Goal: Task Accomplishment & Management: Complete application form

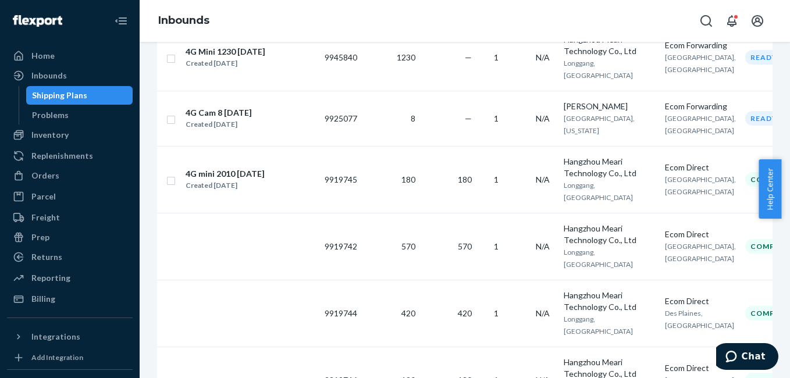
scroll to position [256, 0]
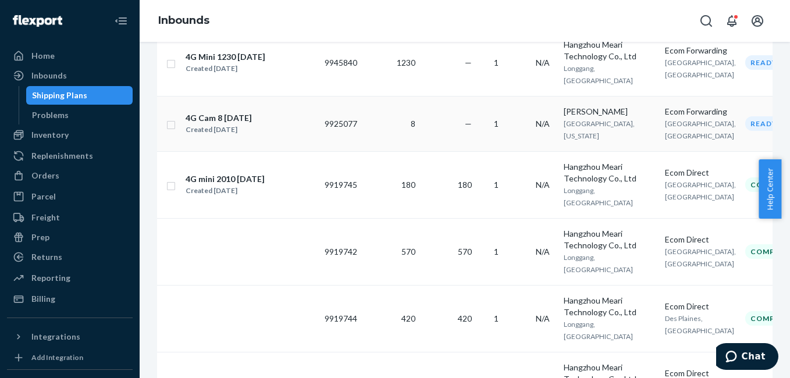
click at [170, 130] on input "checkbox" at bounding box center [170, 124] width 9 height 12
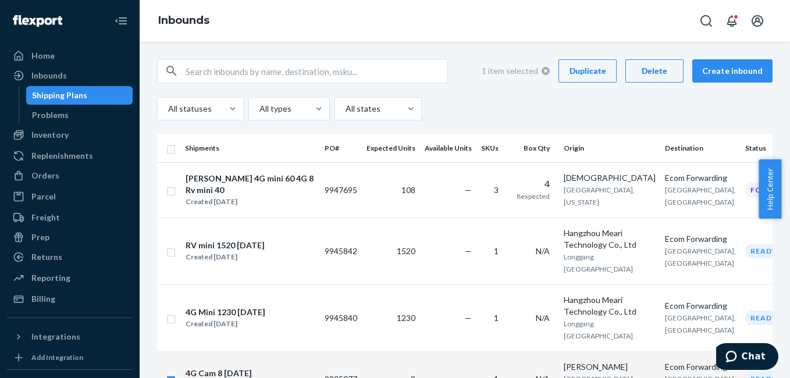
scroll to position [0, 0]
click at [645, 68] on div "Delete" at bounding box center [654, 72] width 38 height 12
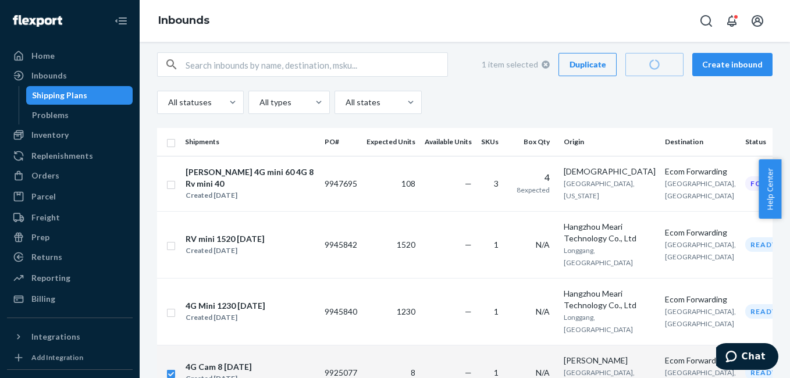
checkbox input "false"
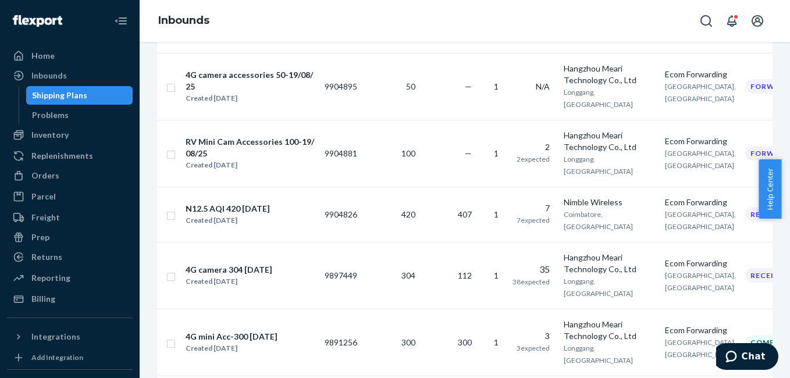
scroll to position [822, 0]
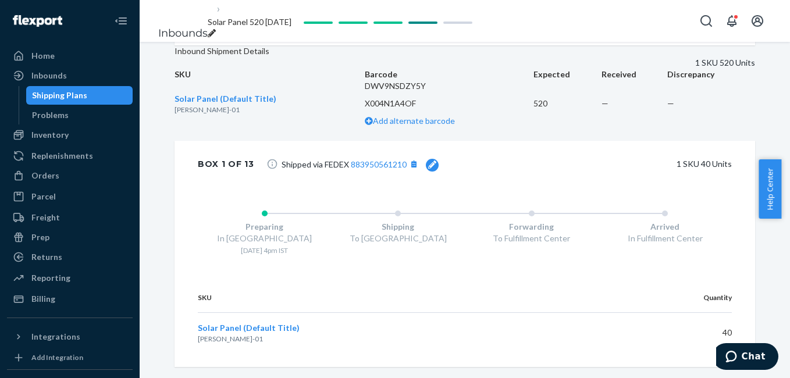
scroll to position [336, 0]
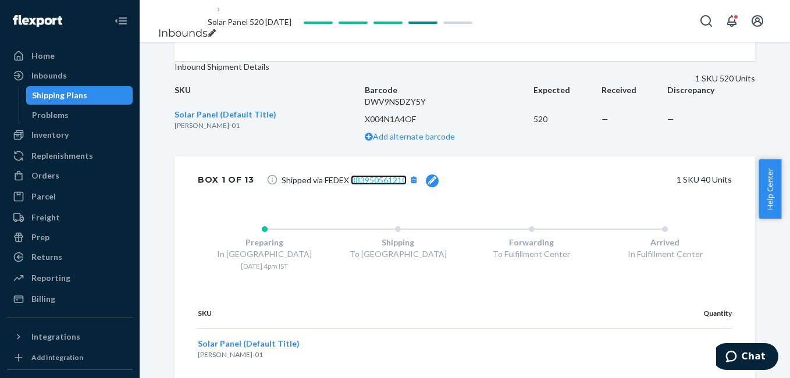
click at [389, 185] on link "883950561210" at bounding box center [379, 180] width 56 height 10
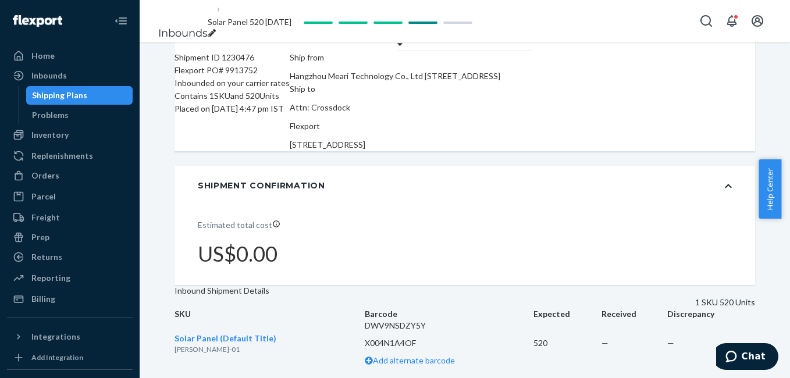
scroll to position [0, 0]
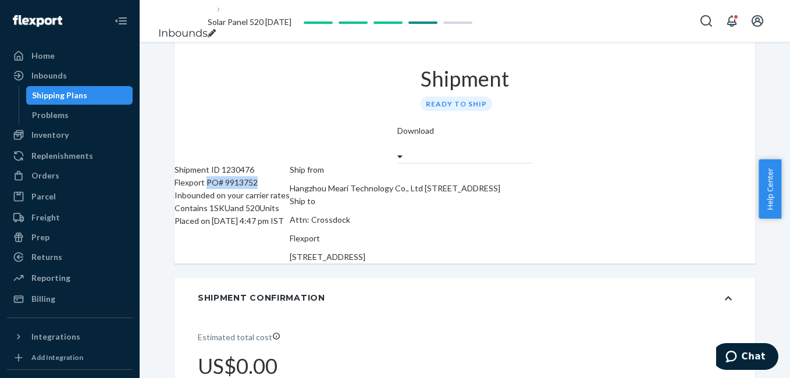
drag, startPoint x: 228, startPoint y: 170, endPoint x: 293, endPoint y: 167, distance: 65.3
click at [290, 176] on div "Flexport PO# 9913752" at bounding box center [232, 182] width 115 height 13
click at [184, 26] on li "Inbounds" at bounding box center [182, 33] width 49 height 15
click at [182, 27] on link "Inbounds" at bounding box center [182, 33] width 49 height 13
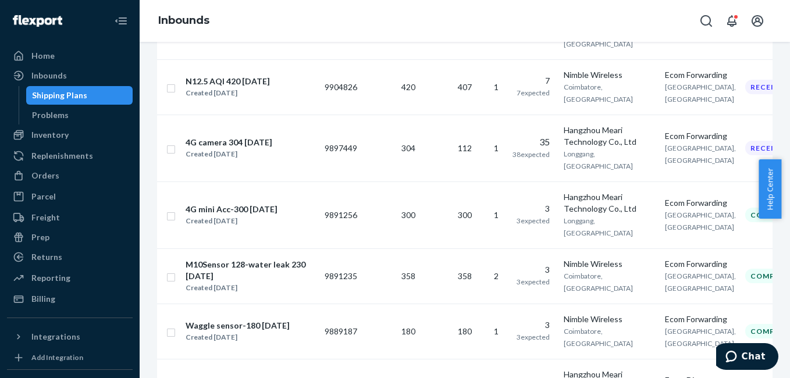
scroll to position [935, 0]
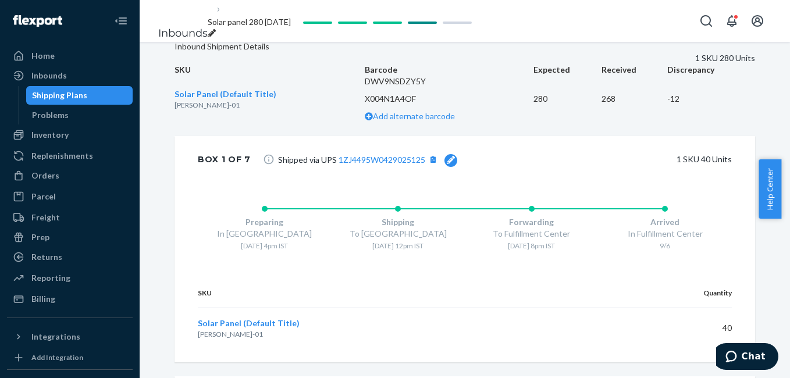
scroll to position [361, 0]
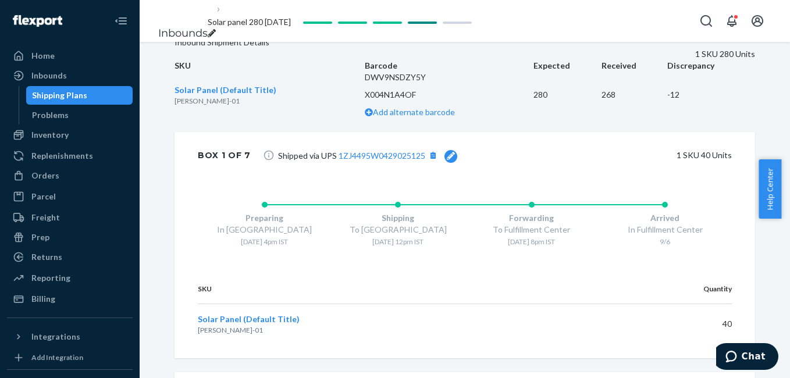
click at [720, 101] on div "-12" at bounding box center [711, 95] width 88 height 12
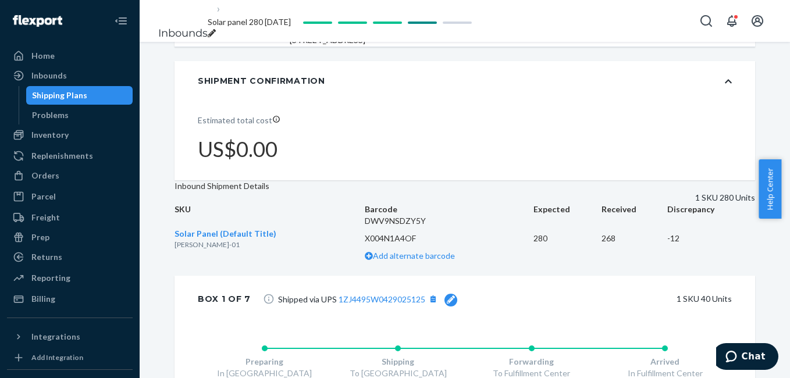
scroll to position [221, 0]
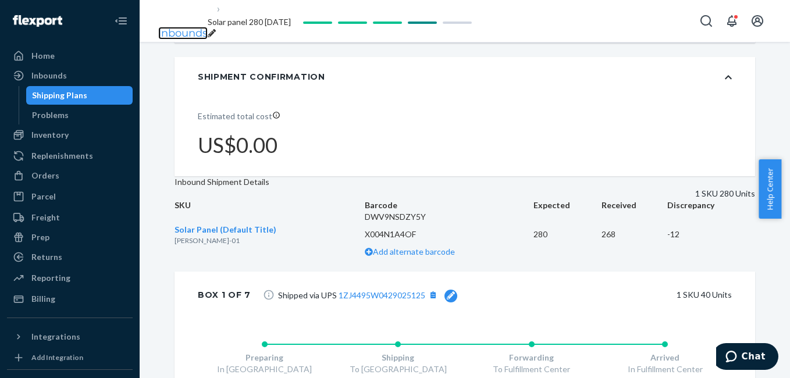
click at [183, 27] on link "Inbounds" at bounding box center [182, 33] width 49 height 13
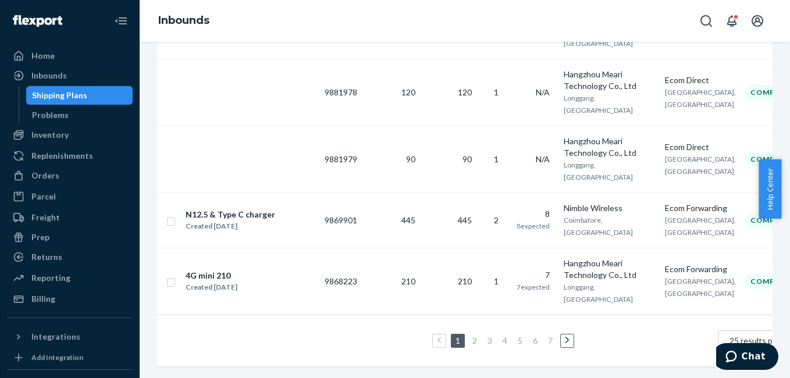
scroll to position [1583, 0]
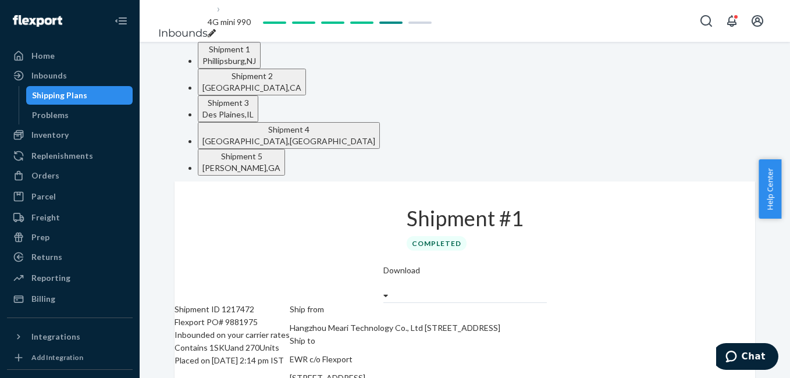
click at [301, 82] on div "[GEOGRAPHIC_DATA] , [GEOGRAPHIC_DATA]" at bounding box center [251, 88] width 99 height 12
click at [254, 109] on div "Des Plaines , [GEOGRAPHIC_DATA]" at bounding box center [227, 115] width 51 height 12
drag, startPoint x: 562, startPoint y: 67, endPoint x: 681, endPoint y: 70, distance: 118.7
click at [310, 125] on span "Shipment 4" at bounding box center [288, 130] width 41 height 10
click at [375, 136] on div "[GEOGRAPHIC_DATA] , [GEOGRAPHIC_DATA]" at bounding box center [288, 142] width 173 height 12
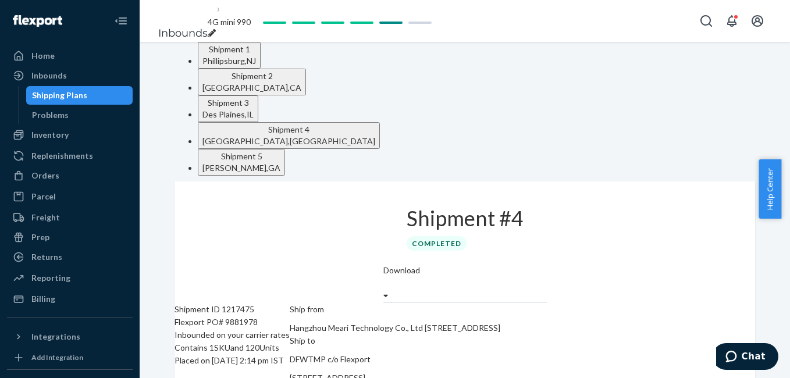
click at [258, 95] on button "Shipment 3 [GEOGRAPHIC_DATA] , [GEOGRAPHIC_DATA]" at bounding box center [228, 108] width 61 height 27
click at [301, 84] on div "[GEOGRAPHIC_DATA] , [GEOGRAPHIC_DATA]" at bounding box center [251, 88] width 99 height 12
click at [242, 67] on div "[GEOGRAPHIC_DATA] , [GEOGRAPHIC_DATA]" at bounding box center [229, 61] width 54 height 12
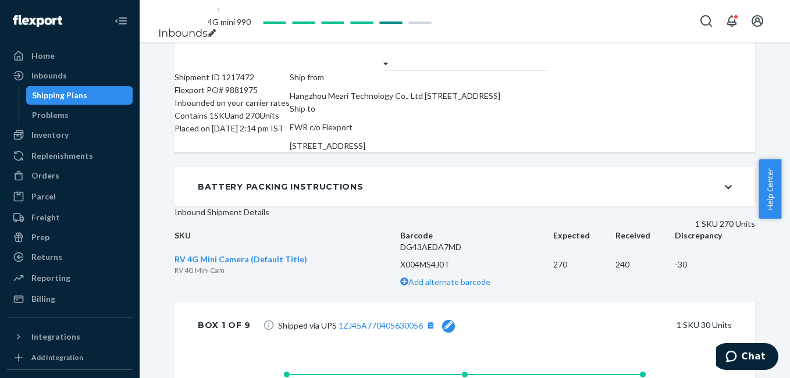
scroll to position [237, 0]
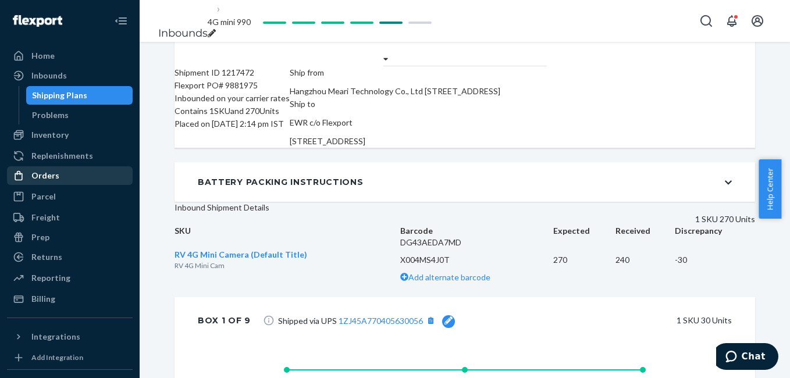
click at [64, 174] on div "Orders" at bounding box center [69, 176] width 123 height 16
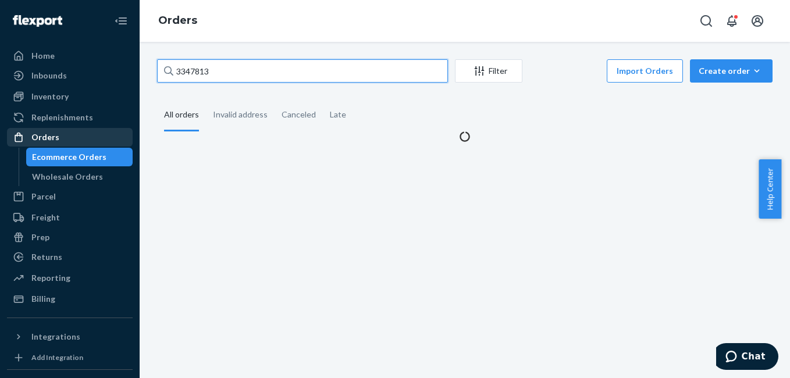
click at [250, 67] on input "3347813" at bounding box center [302, 70] width 291 height 23
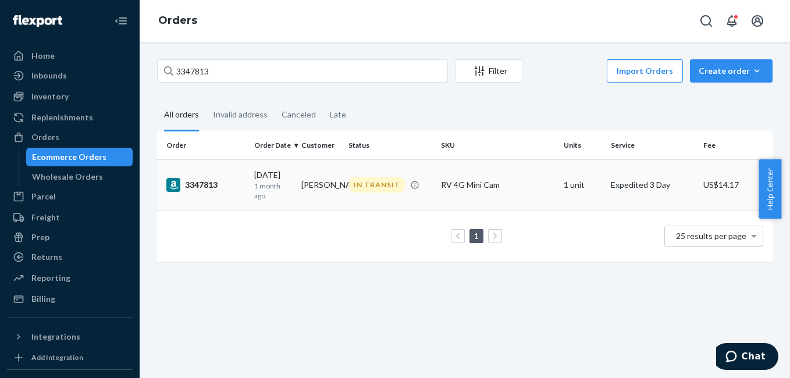
click at [194, 187] on div "3347813" at bounding box center [205, 185] width 79 height 14
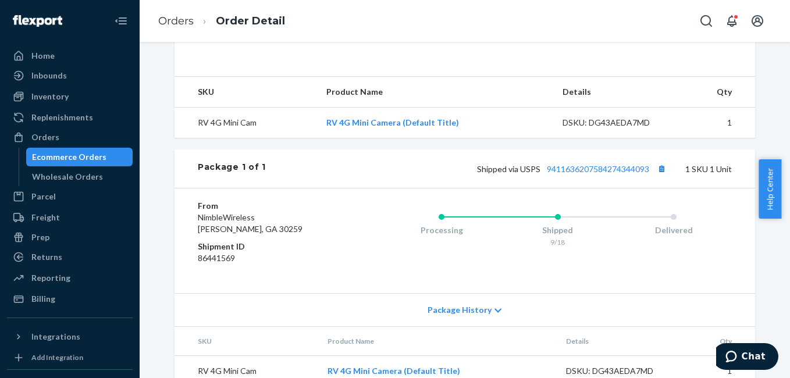
scroll to position [408, 0]
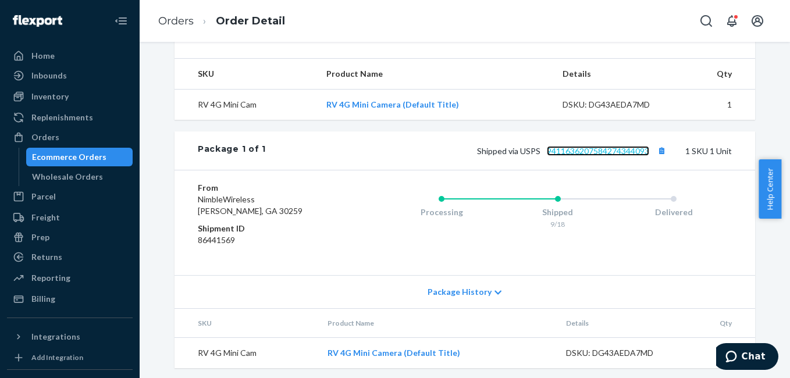
click at [591, 156] on link "9411636207584274344093" at bounding box center [598, 151] width 102 height 10
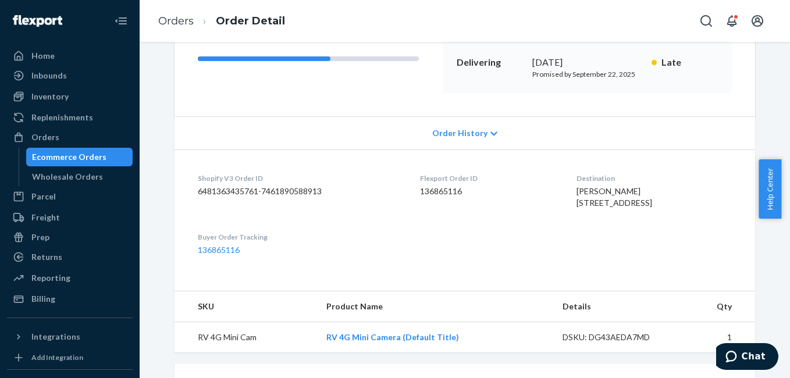
scroll to position [0, 0]
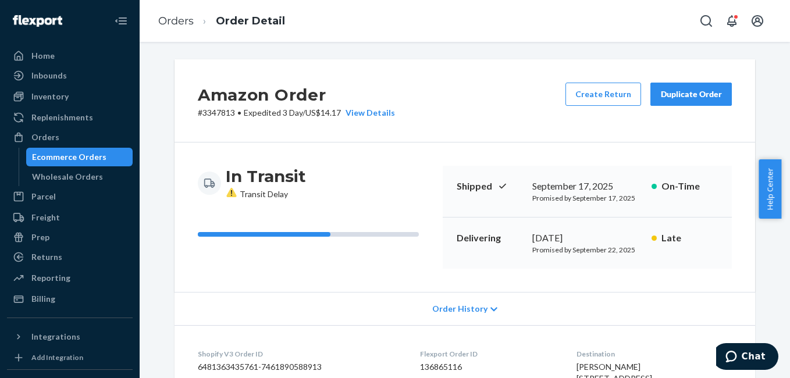
click at [673, 105] on button "Duplicate Order" at bounding box center [691, 94] width 81 height 23
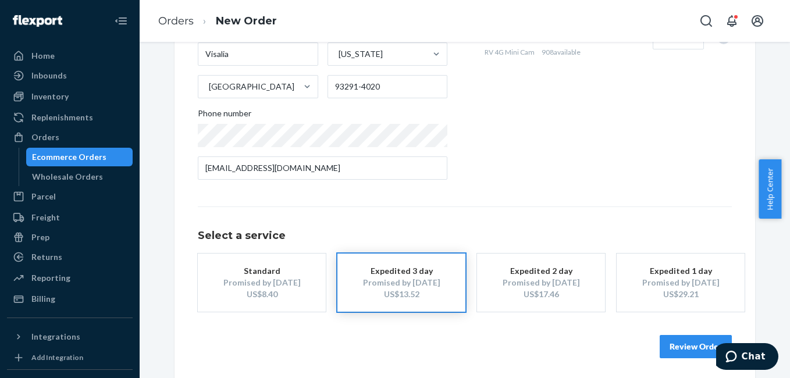
scroll to position [210, 0]
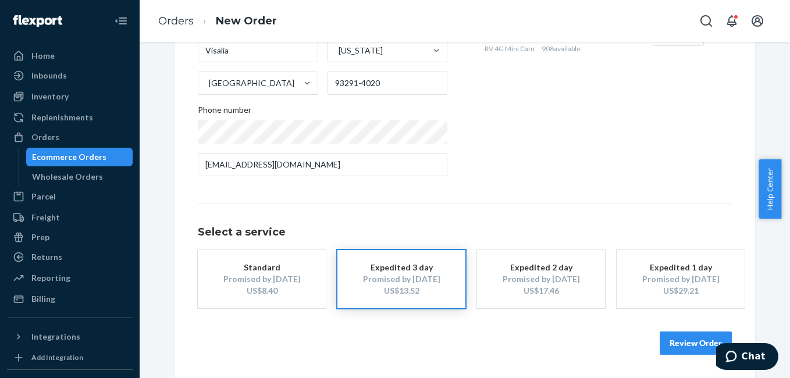
click at [677, 340] on button "Review Order" at bounding box center [696, 343] width 72 height 23
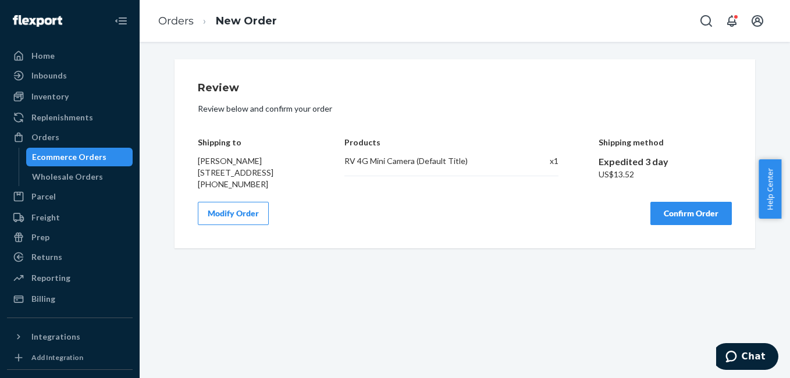
scroll to position [0, 0]
click at [664, 225] on button "Confirm Order" at bounding box center [691, 213] width 81 height 23
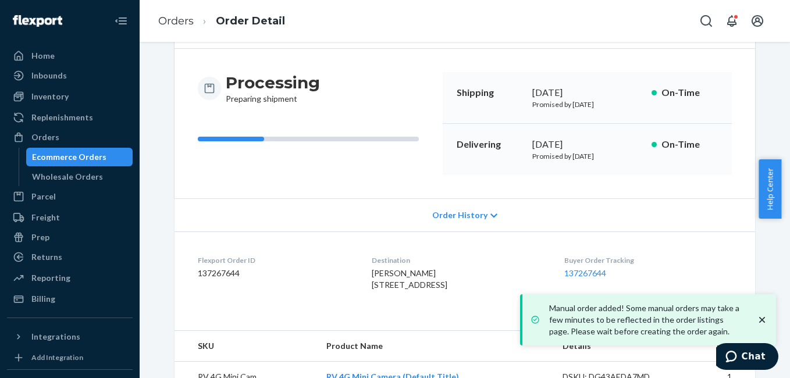
scroll to position [145, 0]
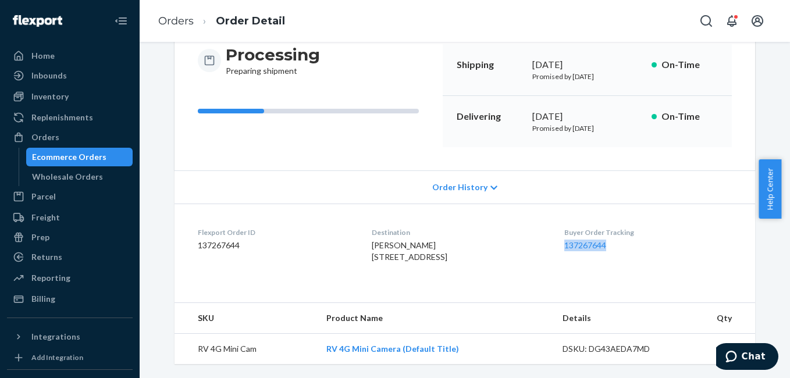
drag, startPoint x: 562, startPoint y: 233, endPoint x: 630, endPoint y: 228, distance: 68.9
click at [630, 228] on dl "Flexport Order ID 137267644 Destination [PERSON_NAME] [STREET_ADDRESS] Buyer Or…" at bounding box center [465, 247] width 581 height 87
copy link "137267644"
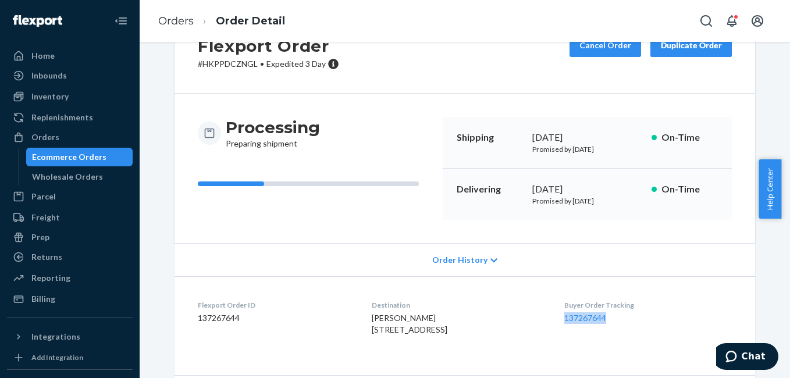
scroll to position [19, 0]
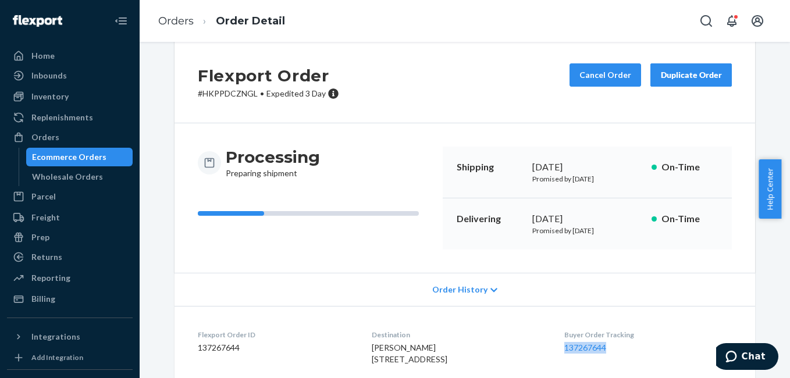
copy link "137267644"
click at [174, 15] on link "Orders" at bounding box center [175, 21] width 35 height 13
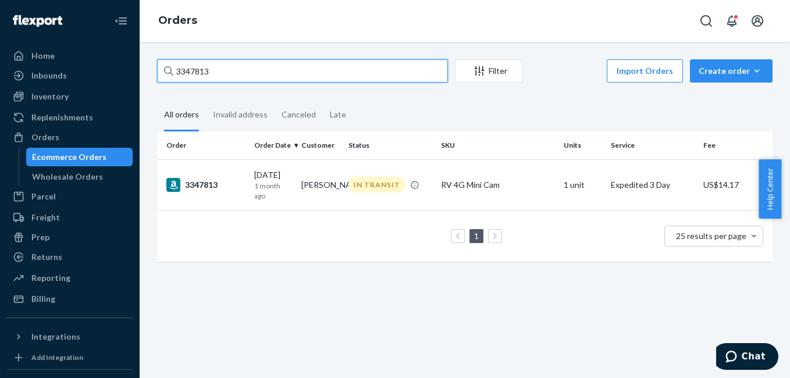
click at [226, 77] on input "3347813" at bounding box center [302, 70] width 291 height 23
paste input "[PERSON_NAME]"
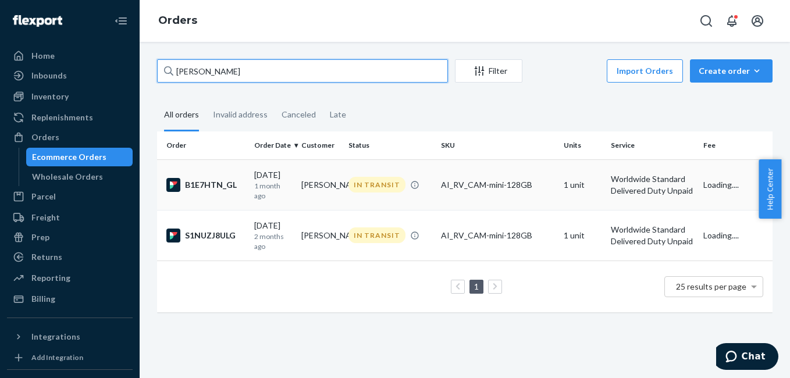
type input "[PERSON_NAME]"
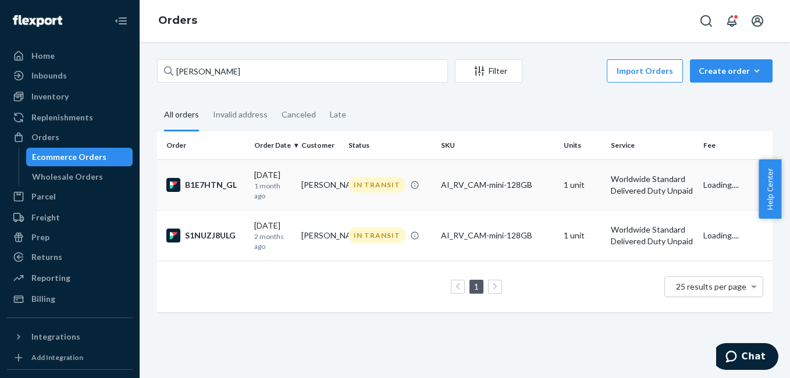
click at [202, 187] on div "B1E7HTN_GL" at bounding box center [205, 185] width 79 height 14
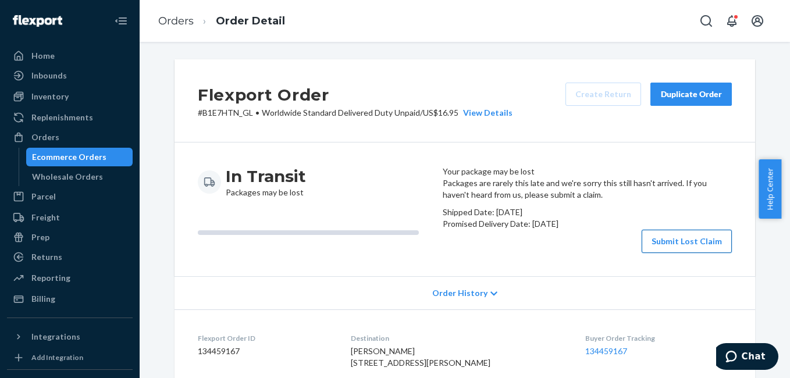
click at [689, 253] on button "Submit Lost Claim" at bounding box center [687, 241] width 90 height 23
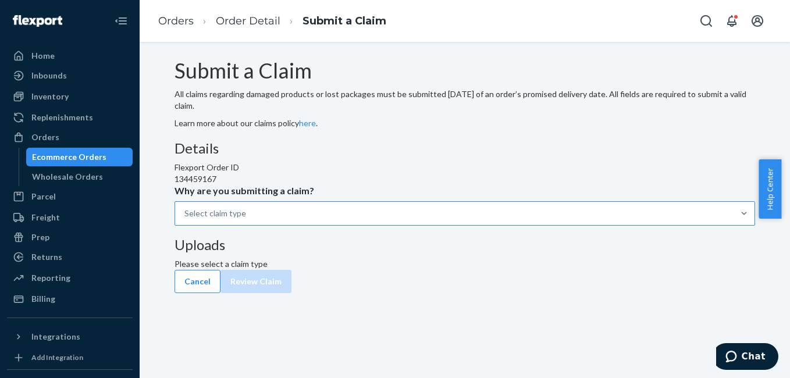
click at [365, 225] on div "Select claim type" at bounding box center [454, 213] width 559 height 23
click at [186, 219] on input "Why are you submitting a claim? Select claim type" at bounding box center [184, 214] width 1 height 12
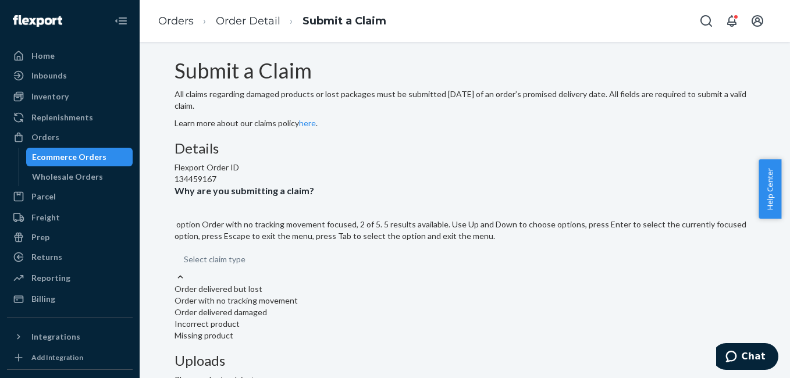
click at [352, 295] on div "Order with no tracking movement" at bounding box center [465, 301] width 581 height 12
click at [185, 254] on input "Why are you submitting a claim? option Order with no tracking movement focused,…" at bounding box center [184, 260] width 1 height 12
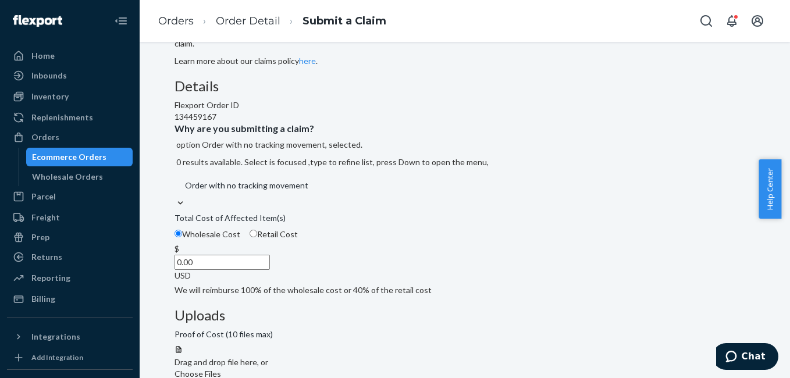
scroll to position [90, 0]
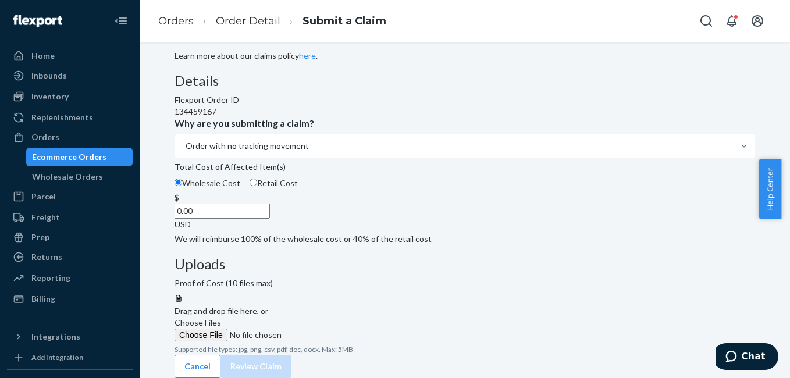
click at [298, 188] on span "Retail Cost" at bounding box center [277, 183] width 41 height 10
click at [257, 186] on input "Retail Cost" at bounding box center [254, 183] width 8 height 8
radio input "true"
radio input "false"
click at [333, 317] on label "Choose Files" at bounding box center [254, 329] width 158 height 24
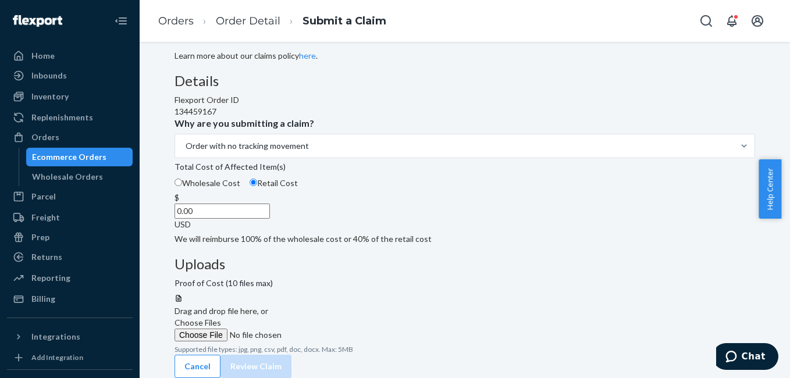
click at [333, 329] on input "Choose Files" at bounding box center [254, 335] width 158 height 13
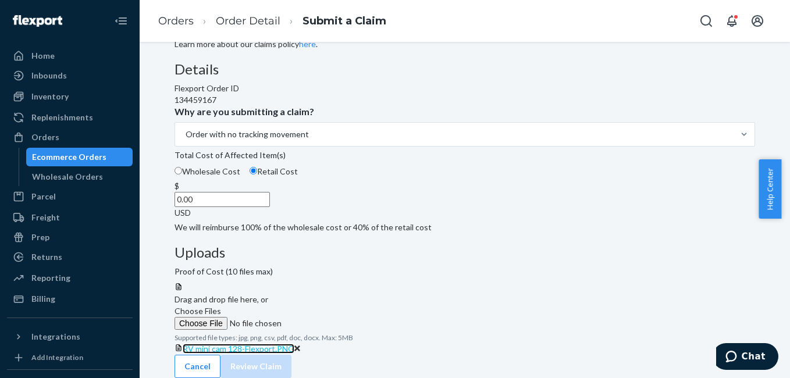
click at [294, 344] on span "RV mini cam 128-Flexport.PNG" at bounding box center [239, 349] width 112 height 10
click at [270, 207] on input "0.00" at bounding box center [222, 199] width 95 height 15
type input "199.00"
click at [429, 131] on div "Details Flexport Order ID 134459167 Why are you submitting a claim? Order with …" at bounding box center [465, 148] width 581 height 172
click at [292, 357] on button "Review Claim" at bounding box center [256, 366] width 71 height 23
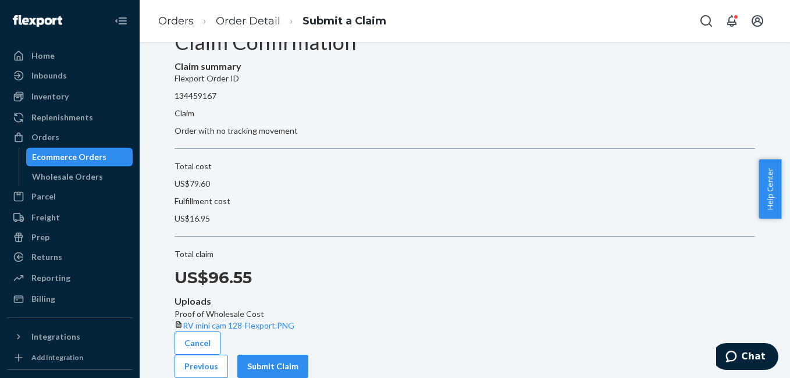
scroll to position [67, 0]
click at [308, 358] on button "Submit Claim" at bounding box center [272, 366] width 71 height 23
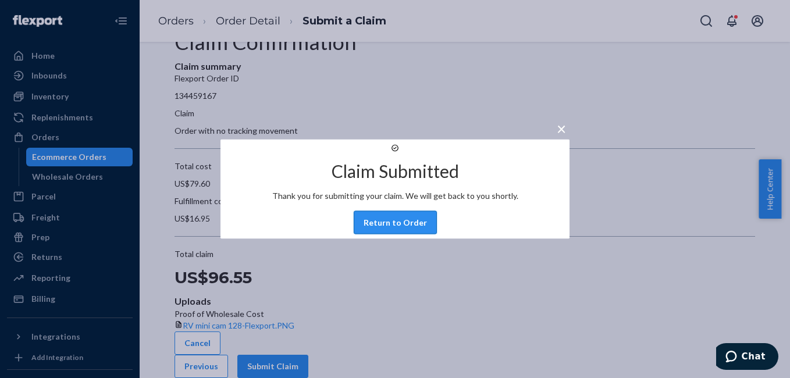
click at [376, 233] on button "Return to Order" at bounding box center [395, 222] width 83 height 23
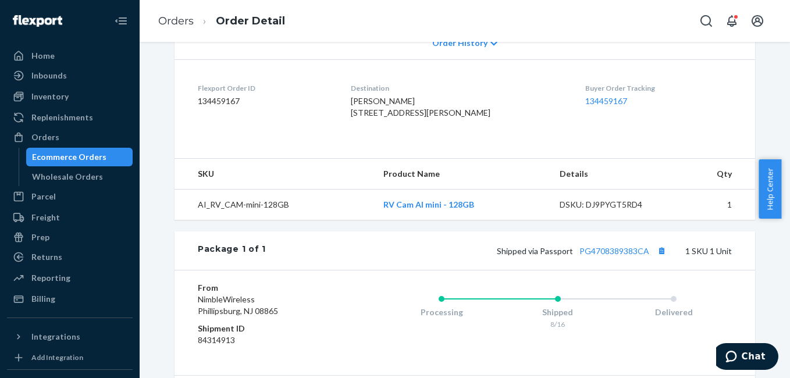
scroll to position [244, 0]
copy link "134459167"
drag, startPoint x: 579, startPoint y: 144, endPoint x: 628, endPoint y: 147, distance: 49.0
click at [628, 146] on dl "Flexport Order ID 134459167 Destination [PERSON_NAME] [STREET_ADDRESS][PERSON_N…" at bounding box center [465, 102] width 581 height 87
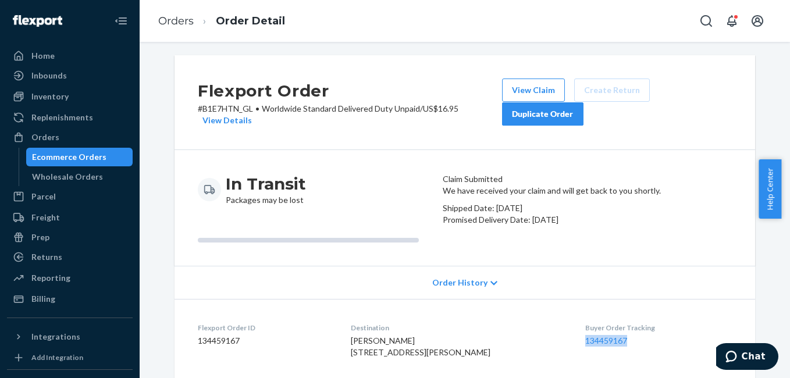
scroll to position [0, 0]
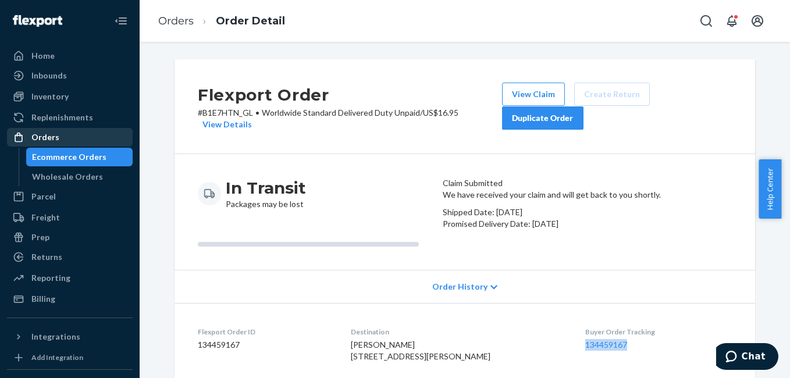
click at [53, 138] on div "Orders" at bounding box center [45, 138] width 28 height 12
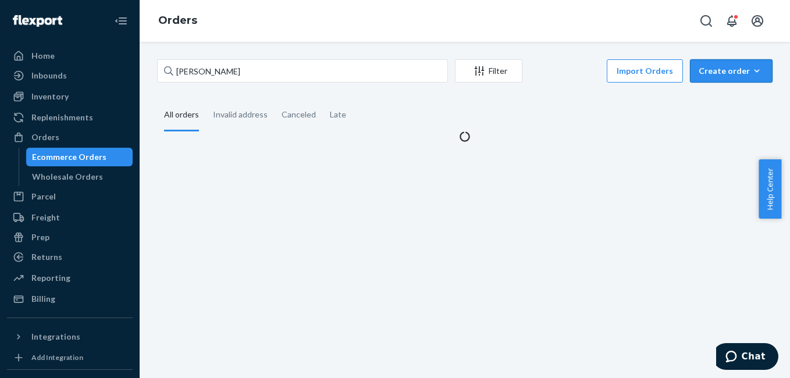
drag, startPoint x: 726, startPoint y: 62, endPoint x: 726, endPoint y: 74, distance: 12.2
click at [726, 62] on button "Create order Ecommerce order Removal order" at bounding box center [731, 70] width 83 height 23
click at [726, 74] on div "Create order" at bounding box center [731, 71] width 65 height 12
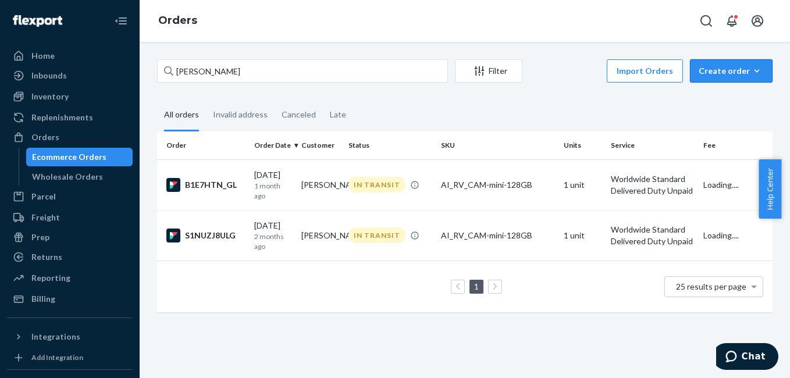
click at [730, 79] on button "Create order Ecommerce order Removal order" at bounding box center [731, 70] width 83 height 23
click at [726, 89] on span "Ecommerce order" at bounding box center [701, 85] width 64 height 8
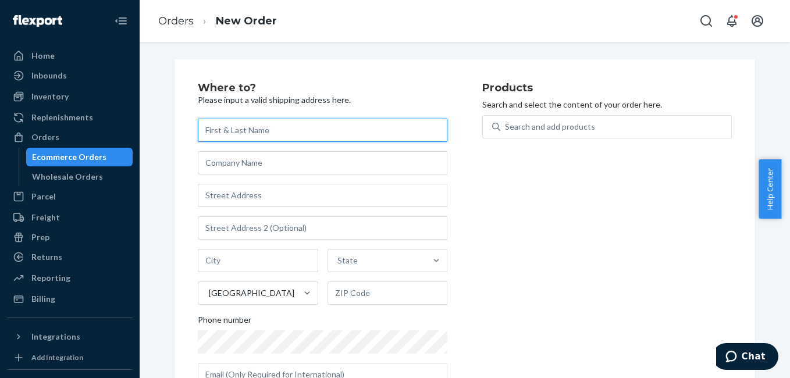
paste input "[PERSON_NAME]"
type input "[PERSON_NAME]"
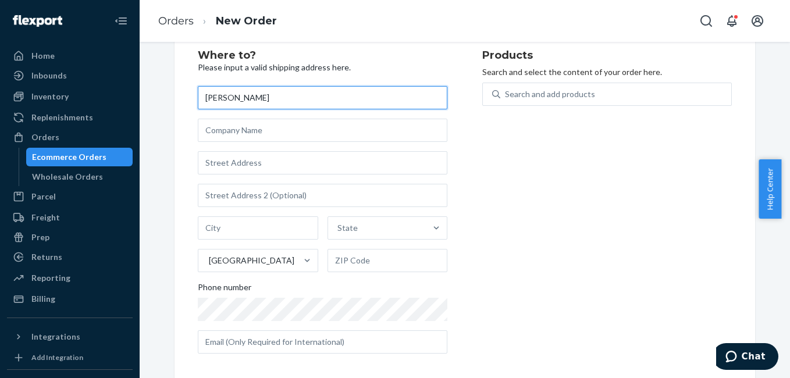
scroll to position [41, 0]
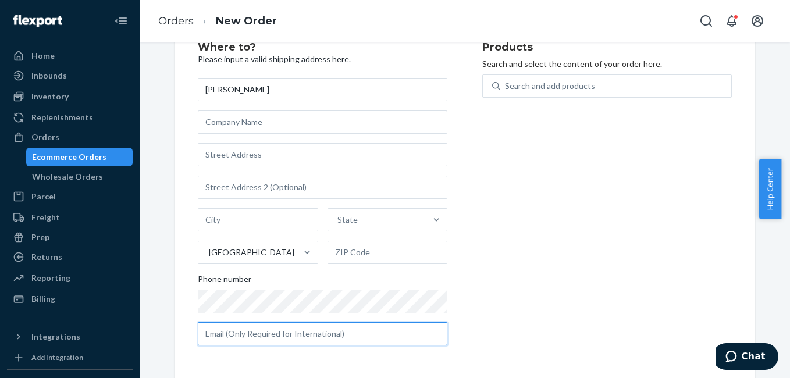
click at [229, 344] on input "text" at bounding box center [323, 333] width 250 height 23
paste input "[PERSON_NAME][EMAIL_ADDRESS][PERSON_NAME][DOMAIN_NAME]"
type input "[PERSON_NAME][EMAIL_ADDRESS][PERSON_NAME][DOMAIN_NAME]"
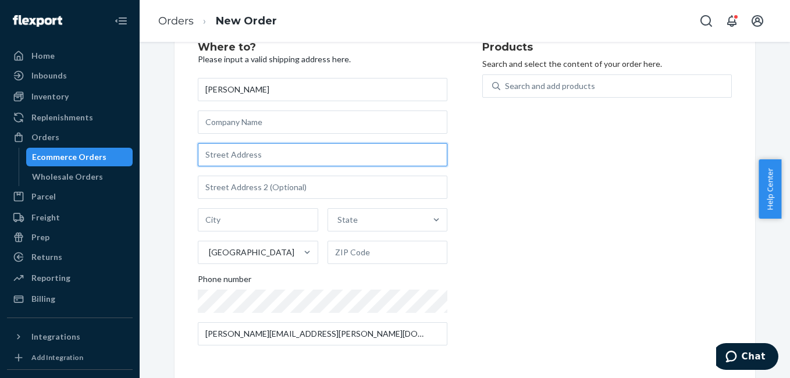
click at [218, 156] on input "text" at bounding box center [323, 154] width 250 height 23
paste input "[STREET_ADDRESS]"
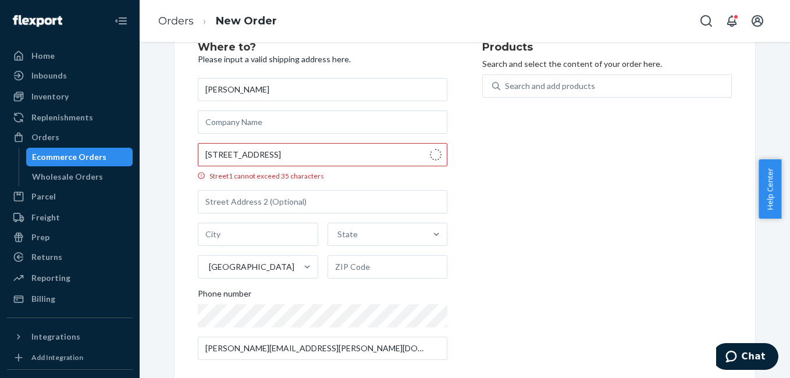
type input "1922 Sycamore Cir"
type input "[PERSON_NAME]"
type input "32778"
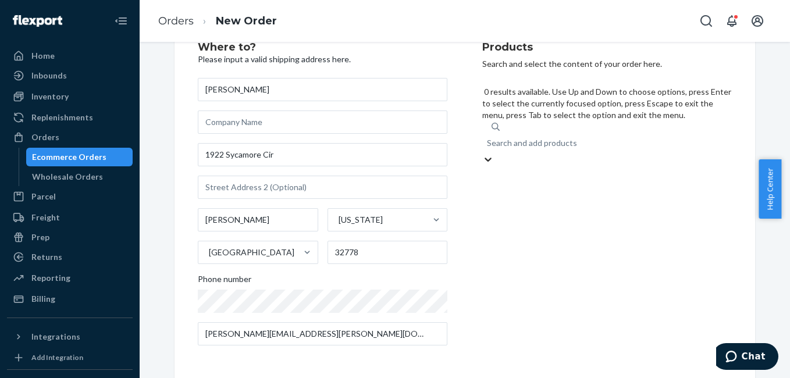
click at [599, 133] on div "Search and add products" at bounding box center [607, 143] width 250 height 21
click at [488, 137] on input "0 results available. Use Up and Down to choose options, press Enter to select t…" at bounding box center [487, 143] width 1 height 12
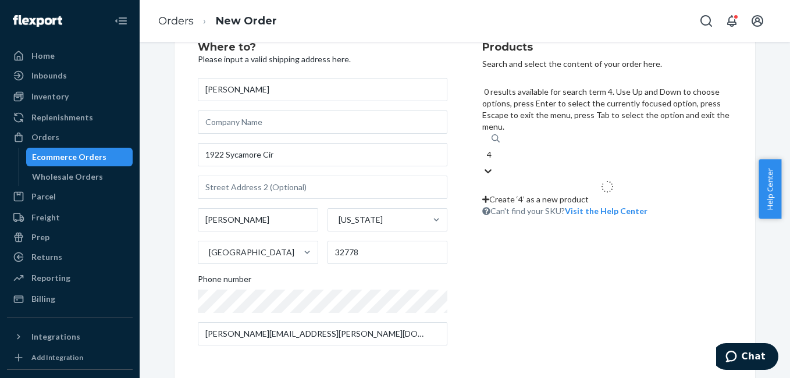
type input "4g"
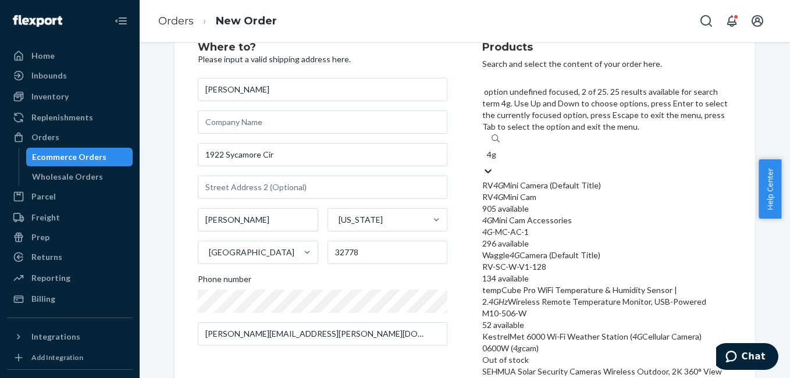
click at [584, 215] on div "4G Mini Cam Accessories" at bounding box center [607, 221] width 250 height 12
click at [497, 151] on input "4g" at bounding box center [492, 155] width 10 height 12
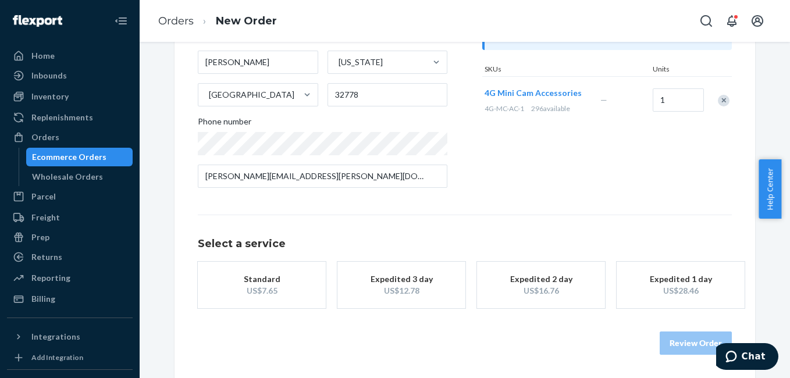
scroll to position [210, 0]
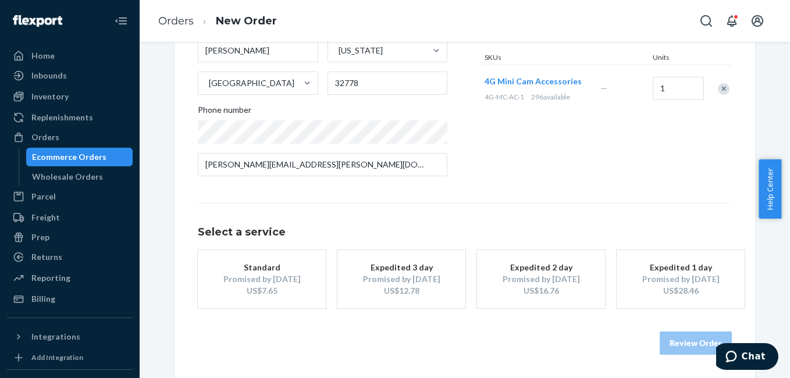
click at [294, 297] on button "Standard Promised by [DATE] US$7.65" at bounding box center [262, 279] width 128 height 58
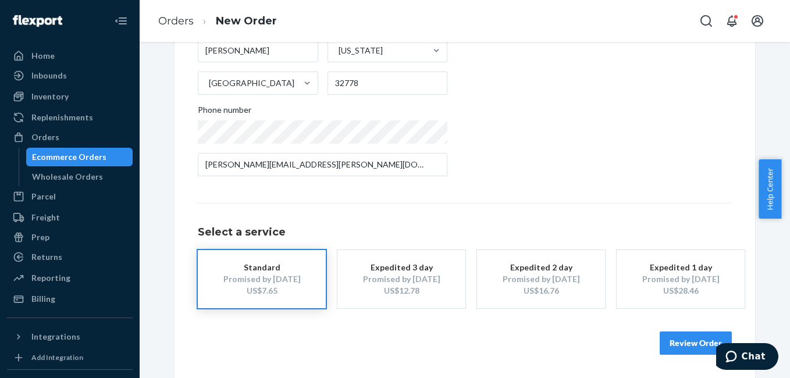
click at [665, 346] on button "Review Order" at bounding box center [696, 343] width 72 height 23
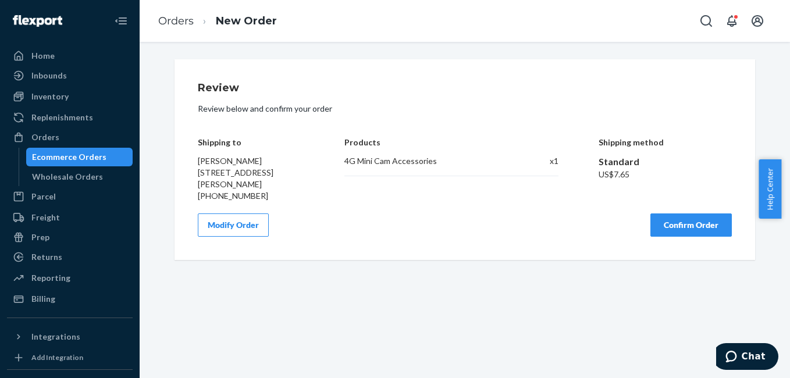
click at [690, 230] on button "Confirm Order" at bounding box center [691, 225] width 81 height 23
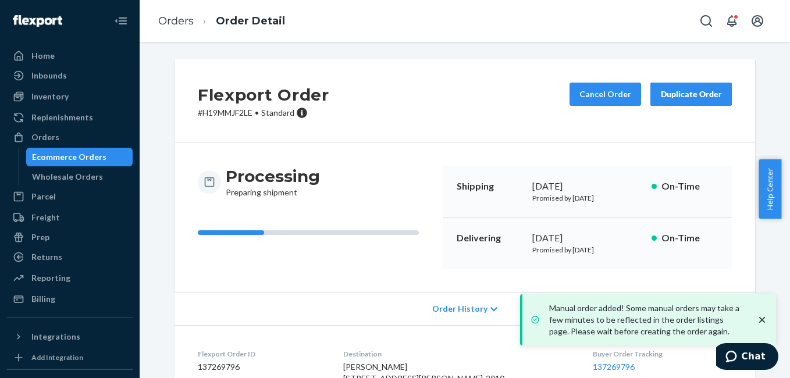
scroll to position [145, 0]
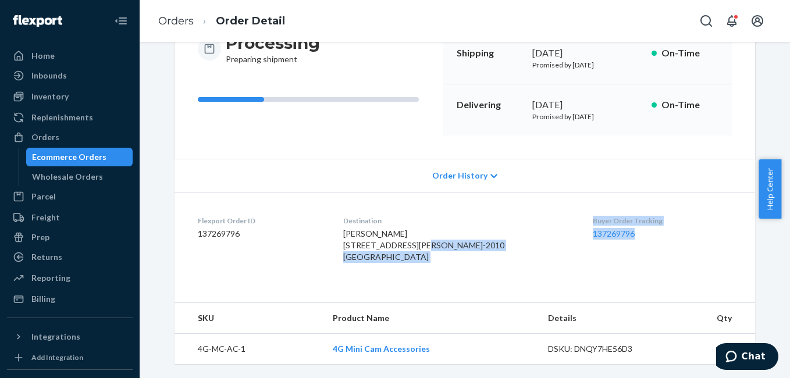
drag, startPoint x: 561, startPoint y: 231, endPoint x: 631, endPoint y: 228, distance: 69.9
click at [631, 228] on dl "Flexport Order ID 137269796 Destination [PERSON_NAME] [STREET_ADDRESS][PERSON_N…" at bounding box center [465, 241] width 581 height 99
drag, startPoint x: 631, startPoint y: 228, endPoint x: 546, endPoint y: 248, distance: 86.8
click at [546, 248] on dl "Flexport Order ID 137269796 Destination [PERSON_NAME] [STREET_ADDRESS][PERSON_N…" at bounding box center [465, 241] width 581 height 99
click at [545, 248] on dl "Flexport Order ID 137269796 Destination [PERSON_NAME] [STREET_ADDRESS][PERSON_N…" at bounding box center [465, 241] width 581 height 99
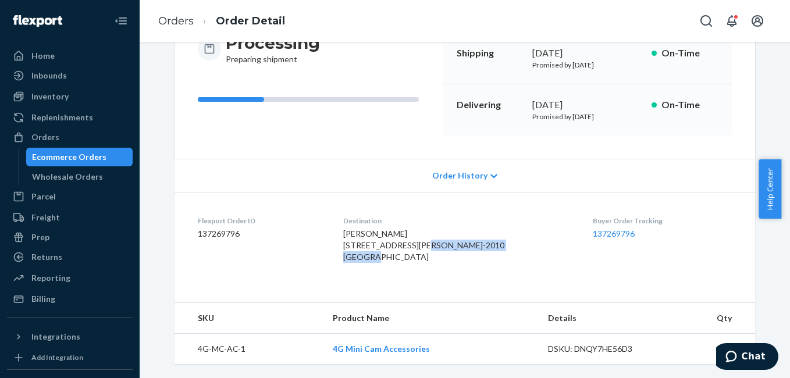
drag, startPoint x: 545, startPoint y: 248, endPoint x: 530, endPoint y: 225, distance: 27.3
click at [502, 230] on div "[PERSON_NAME] [STREET_ADDRESS][PERSON_NAME]-2010 [GEOGRAPHIC_DATA]" at bounding box center [458, 245] width 230 height 35
drag, startPoint x: 565, startPoint y: 228, endPoint x: 654, endPoint y: 230, distance: 89.1
click at [654, 230] on div "Buyer Order Tracking 137269796" at bounding box center [662, 242] width 139 height 52
copy link "137269796"
